Goal: Transaction & Acquisition: Purchase product/service

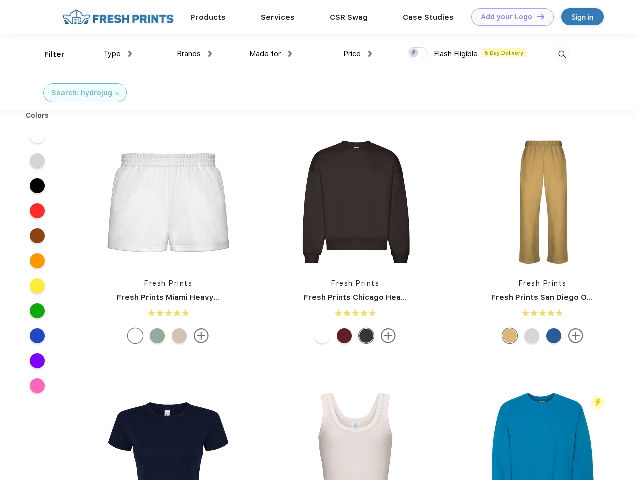
scroll to position [0, 0]
click at [509, 17] on link "Add your Logo Design Tool" at bounding box center [512, 16] width 82 height 17
click at [0, 0] on div "Design Tool" at bounding box center [0, 0] width 0 height 0
click at [536, 16] on link "Add your Logo Design Tool" at bounding box center [512, 16] width 82 height 17
click at [48, 54] on div "Filter" at bounding box center [54, 54] width 20 height 11
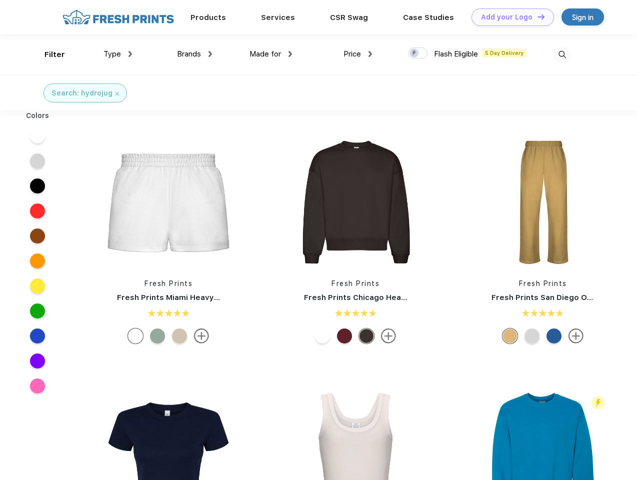
click at [118, 54] on span "Type" at bounding box center [111, 53] width 17 height 9
click at [194, 54] on span "Brands" at bounding box center [189, 53] width 24 height 9
click at [271, 54] on span "Made for" at bounding box center [264, 53] width 31 height 9
click at [358, 54] on span "Price" at bounding box center [351, 53] width 17 height 9
click at [418, 53] on div at bounding box center [417, 52] width 19 height 11
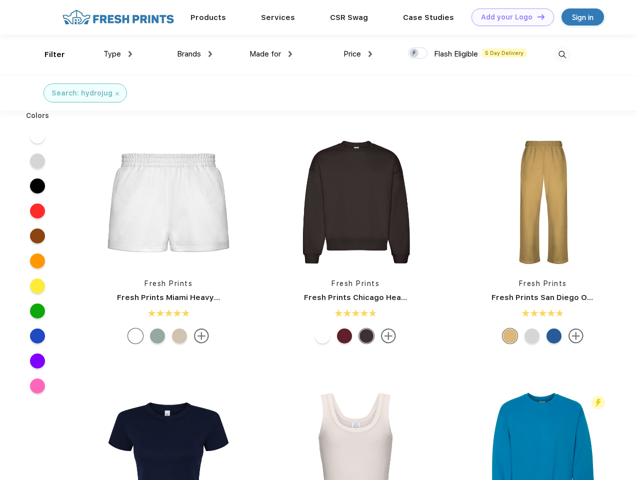
click at [414, 53] on input "checkbox" at bounding box center [411, 50] width 6 height 6
click at [562, 54] on img at bounding box center [562, 54] width 16 height 16
